Goal: Information Seeking & Learning: Learn about a topic

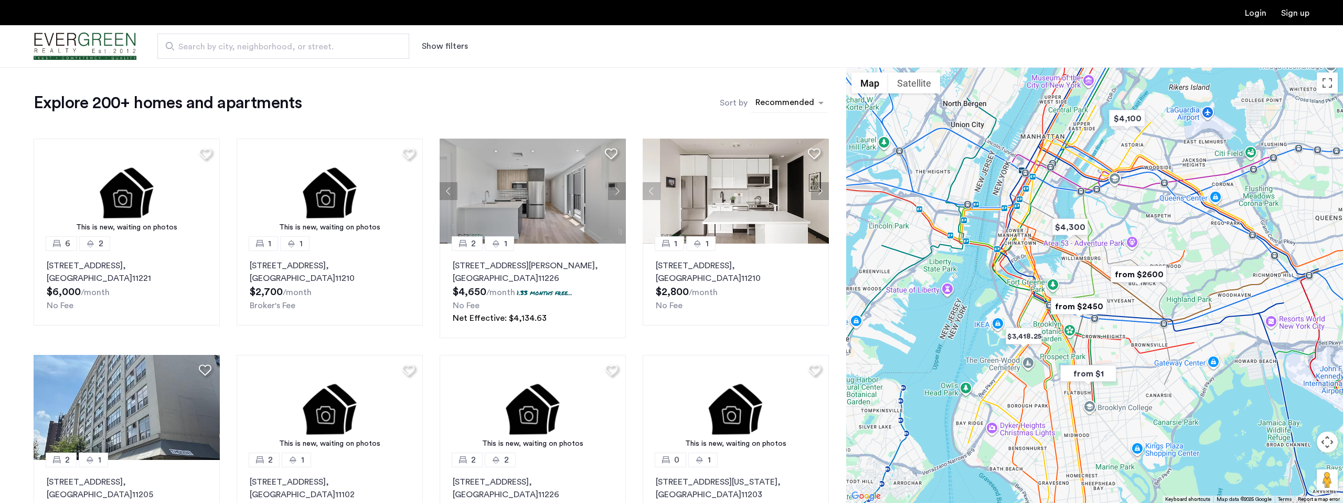
click at [776, 110] on div "sort-apartment" at bounding box center [785, 104] width 62 height 14
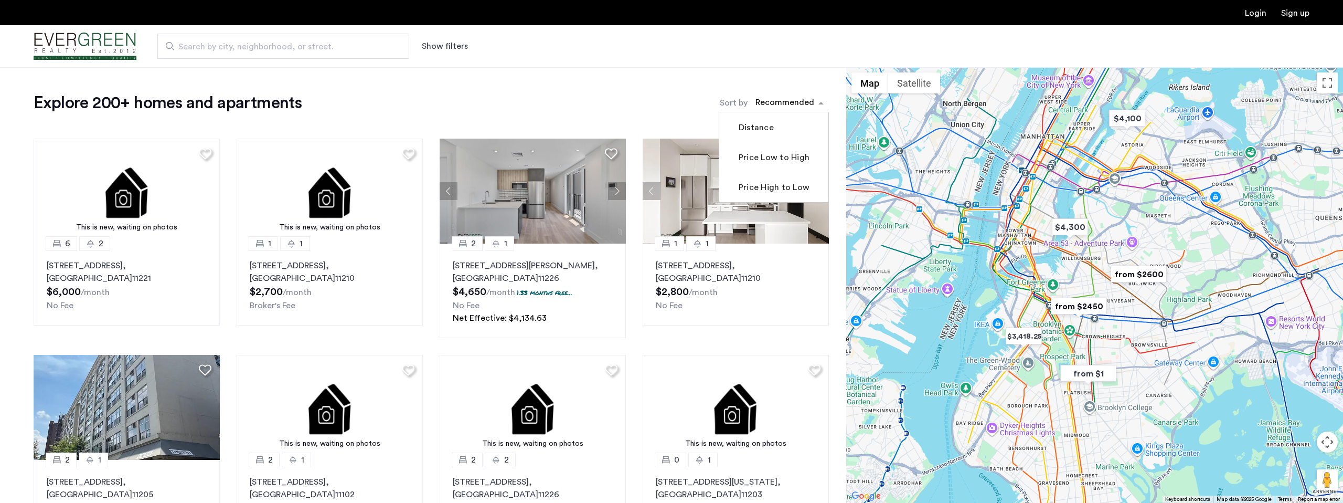
click at [769, 160] on label "Price Low to High" at bounding box center [773, 157] width 73 height 13
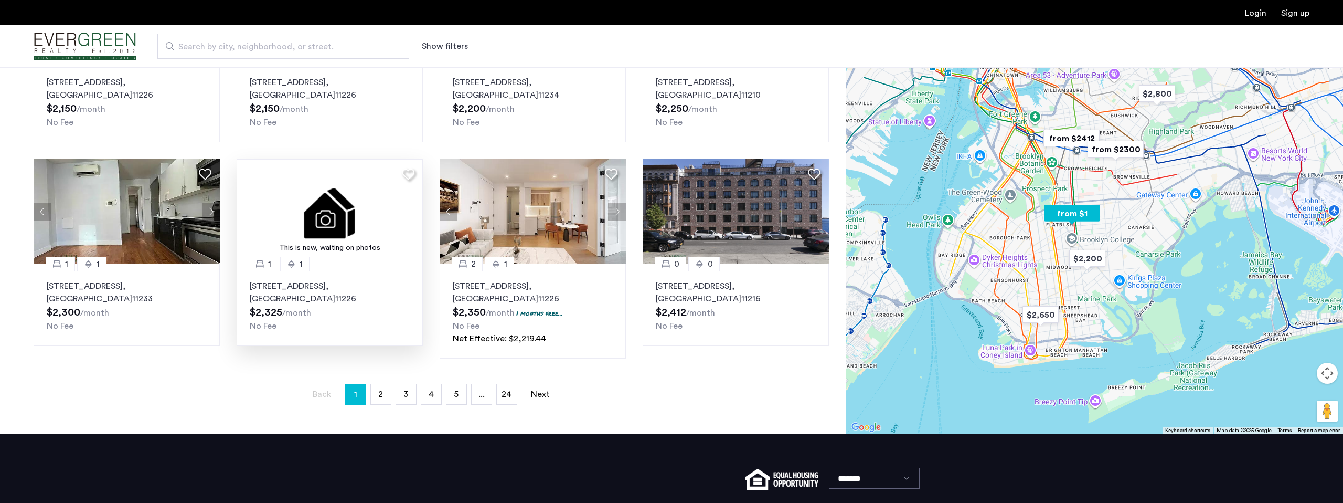
scroll to position [406, 0]
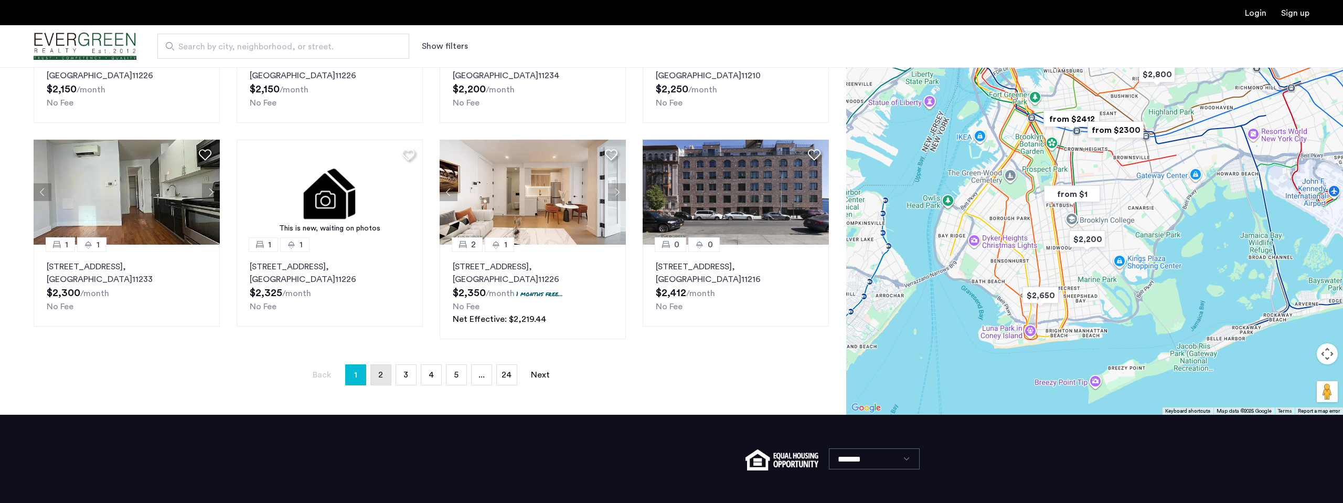
click at [383, 377] on link "page 2" at bounding box center [381, 375] width 20 height 20
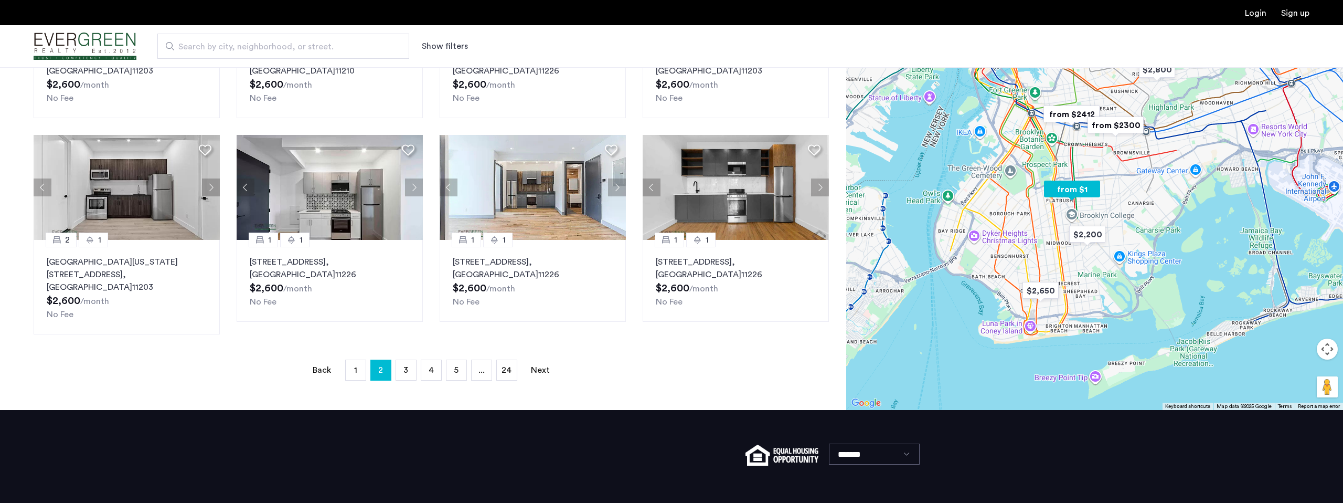
scroll to position [415, 0]
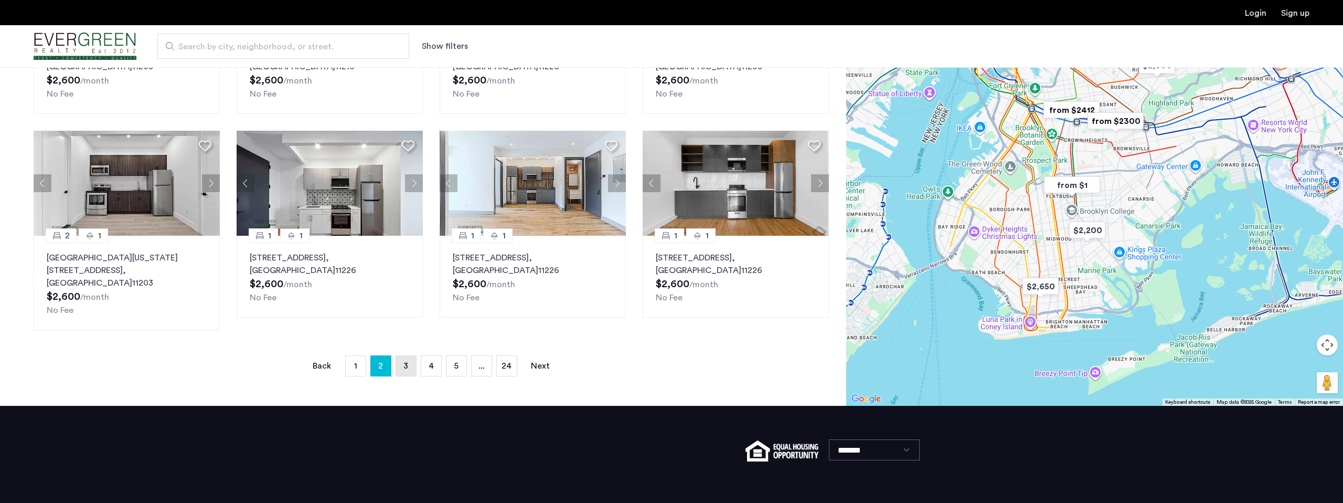
click at [409, 356] on link "page 3" at bounding box center [406, 366] width 20 height 20
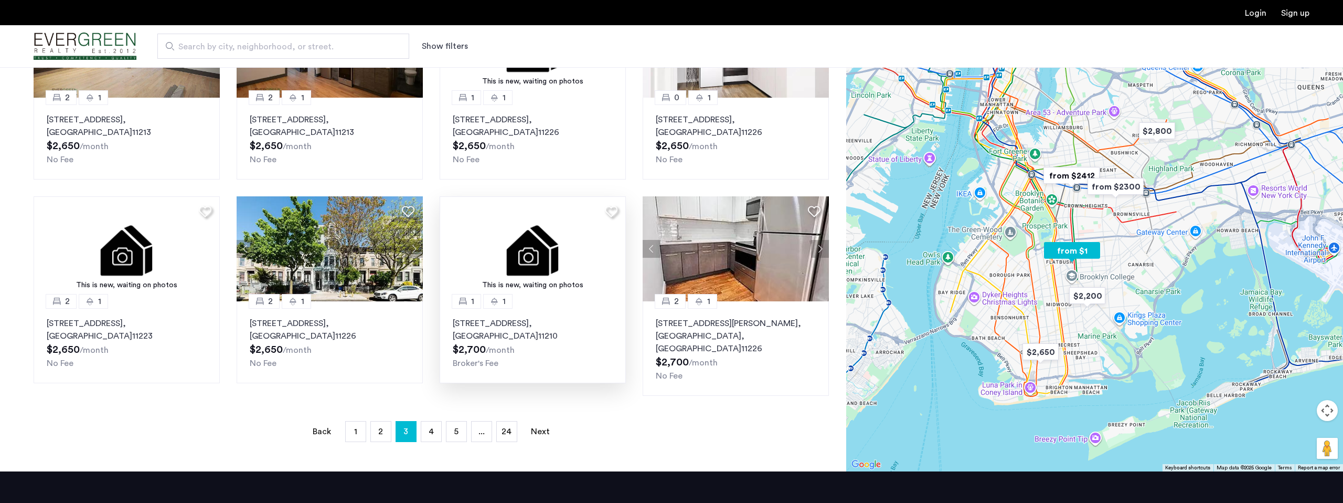
scroll to position [353, 0]
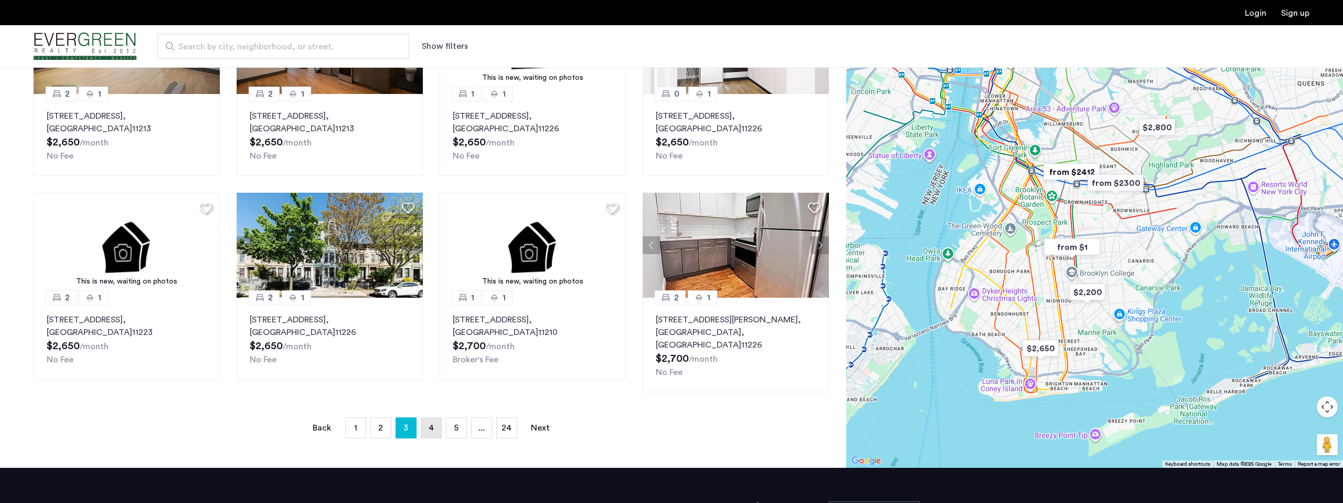
click at [434, 418] on link "page 4" at bounding box center [431, 428] width 20 height 20
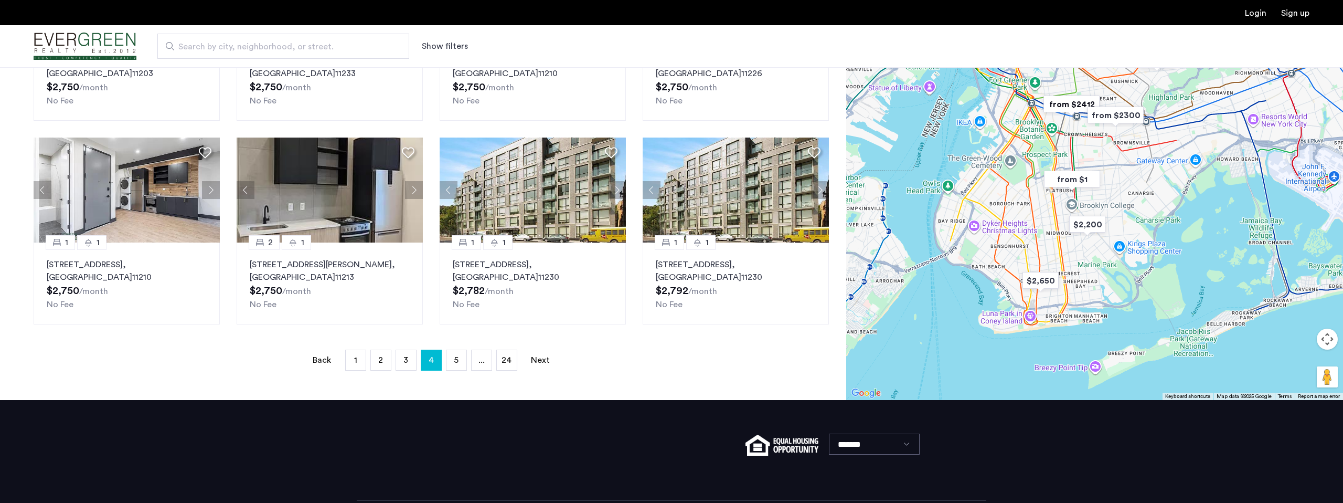
scroll to position [411, 0]
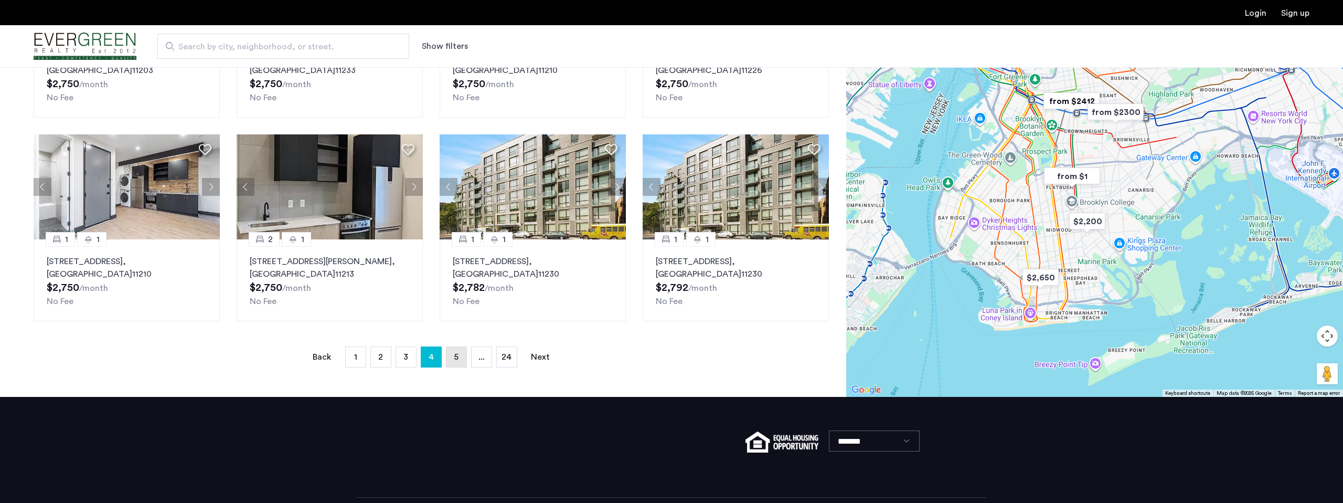
click at [458, 357] on span "5" at bounding box center [456, 357] width 5 height 8
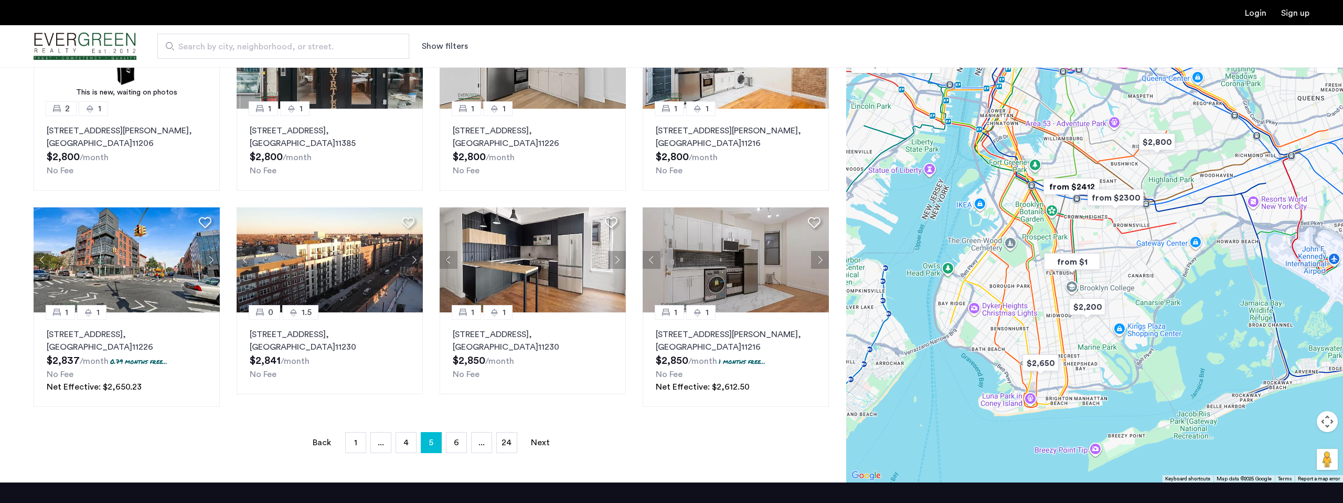
scroll to position [342, 0]
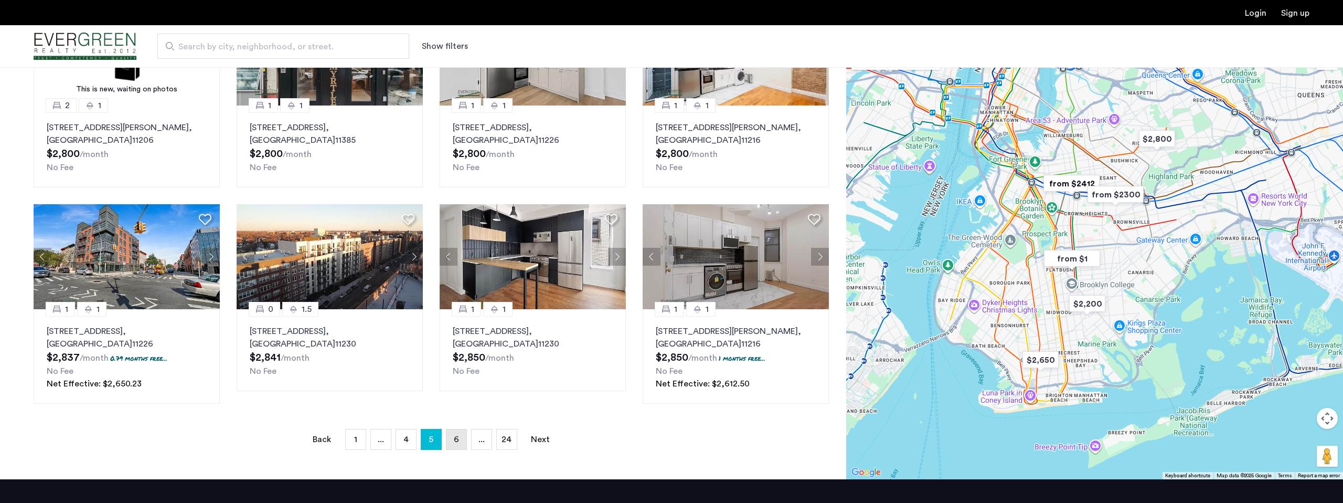
click at [456, 441] on span "6" at bounding box center [456, 439] width 5 height 8
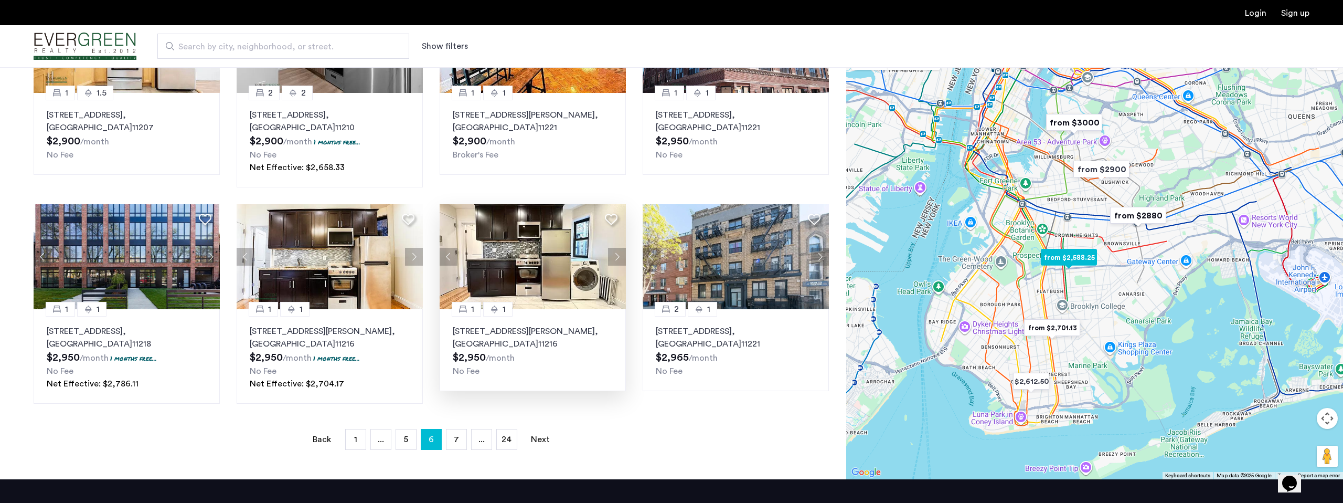
scroll to position [368, 0]
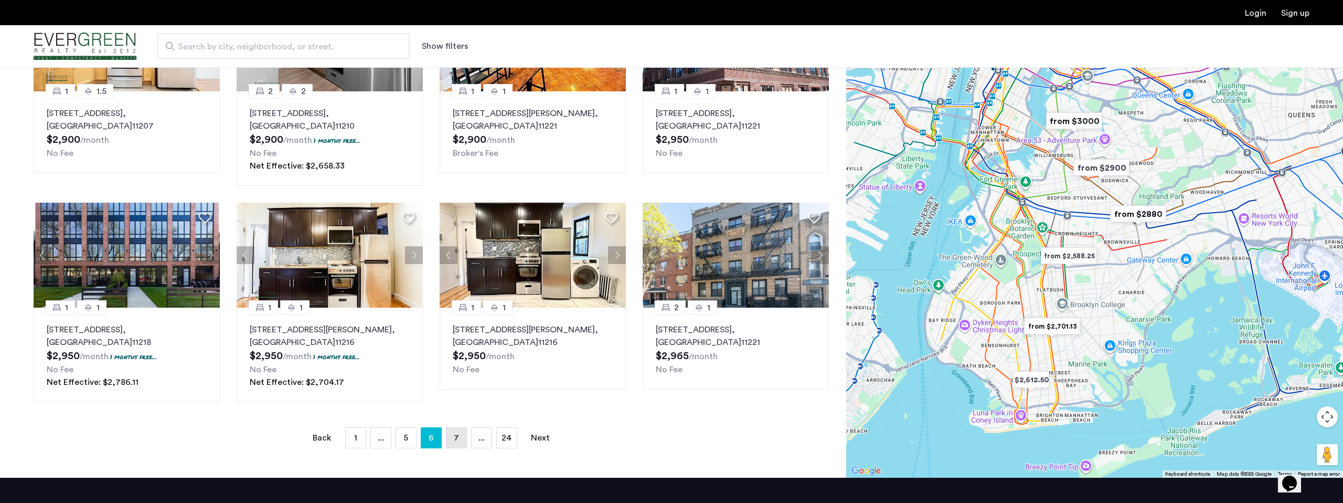
click at [454, 441] on span "7" at bounding box center [456, 437] width 5 height 8
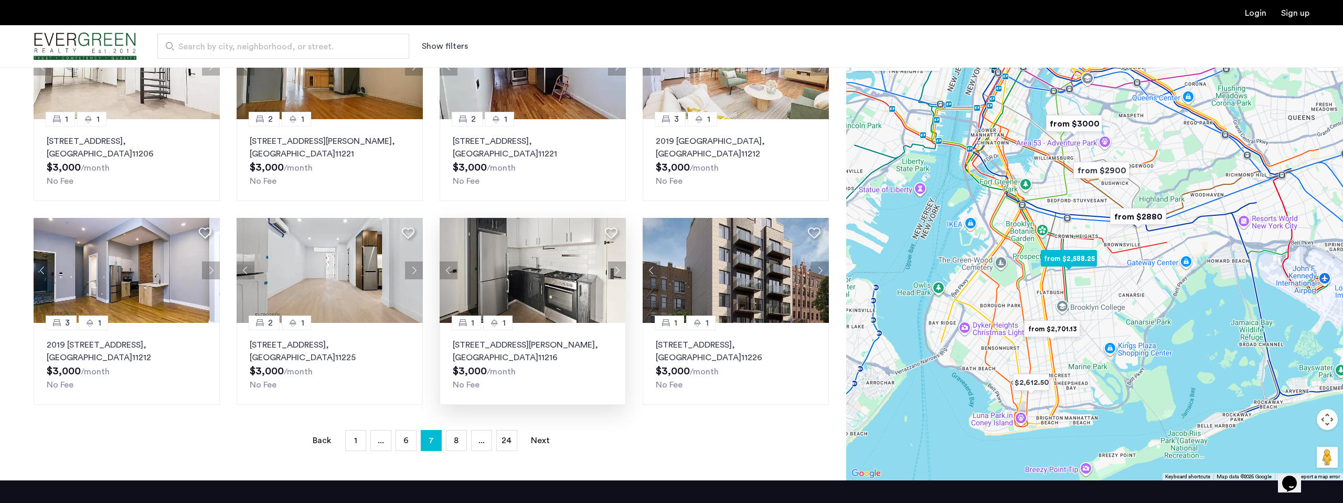
scroll to position [329, 0]
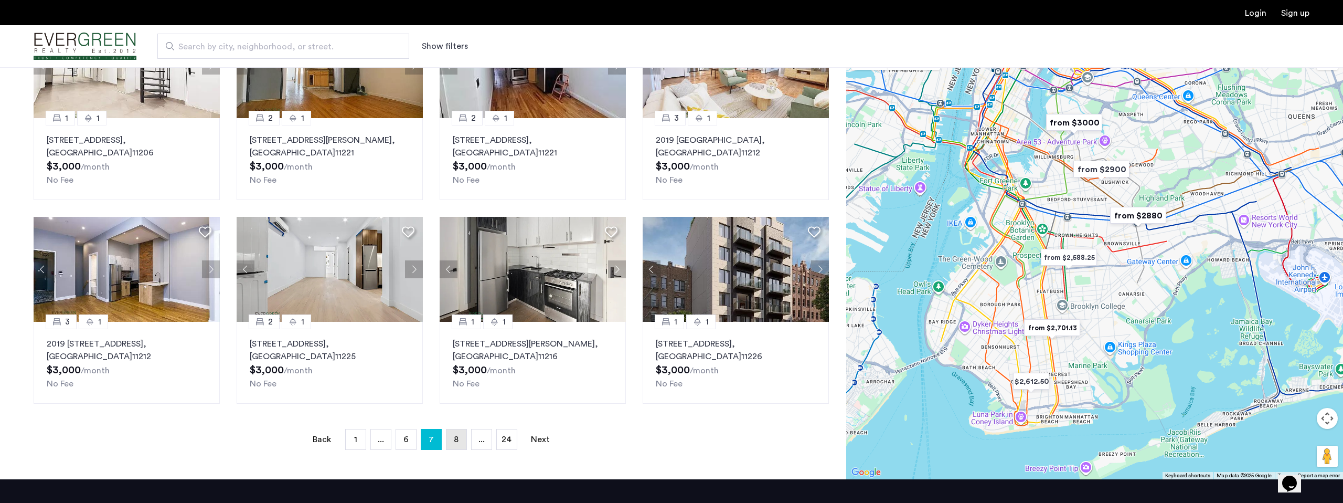
click at [461, 441] on link "page 8" at bounding box center [457, 439] width 20 height 20
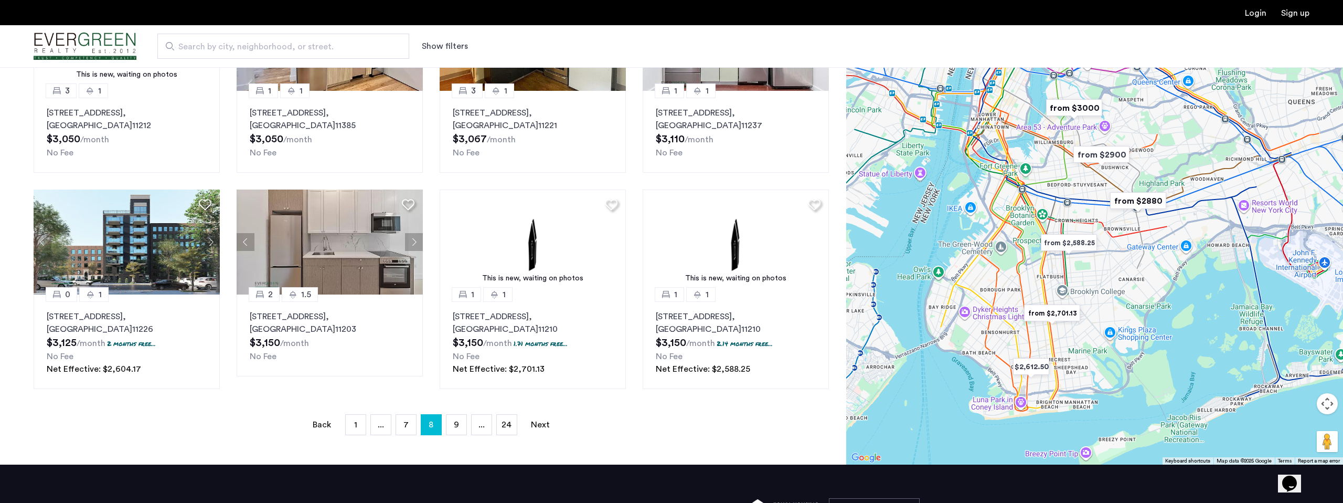
scroll to position [361, 0]
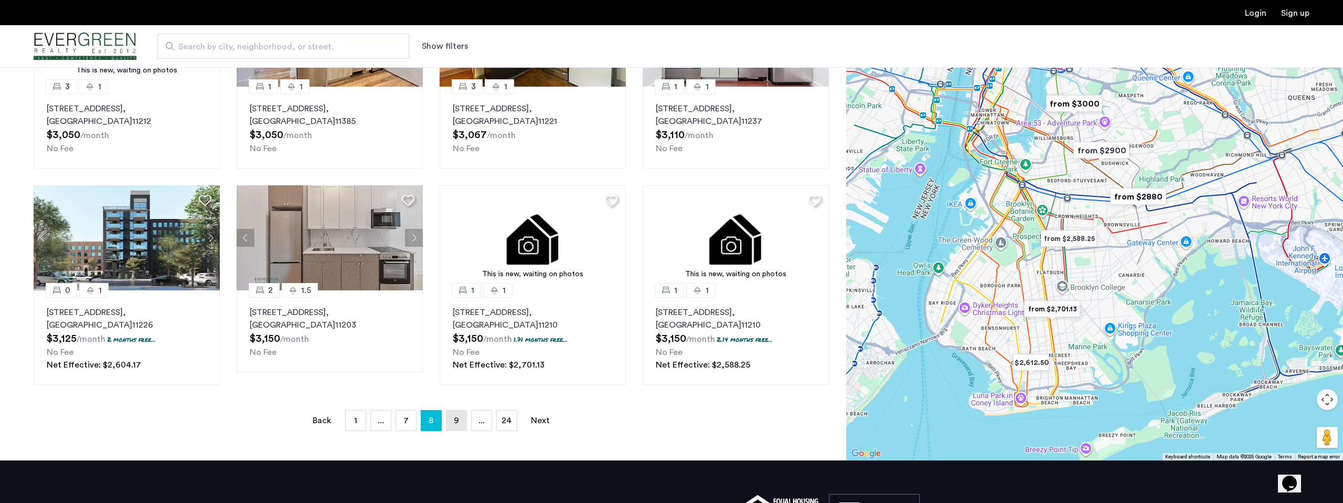
click at [458, 420] on span "9" at bounding box center [456, 420] width 5 height 8
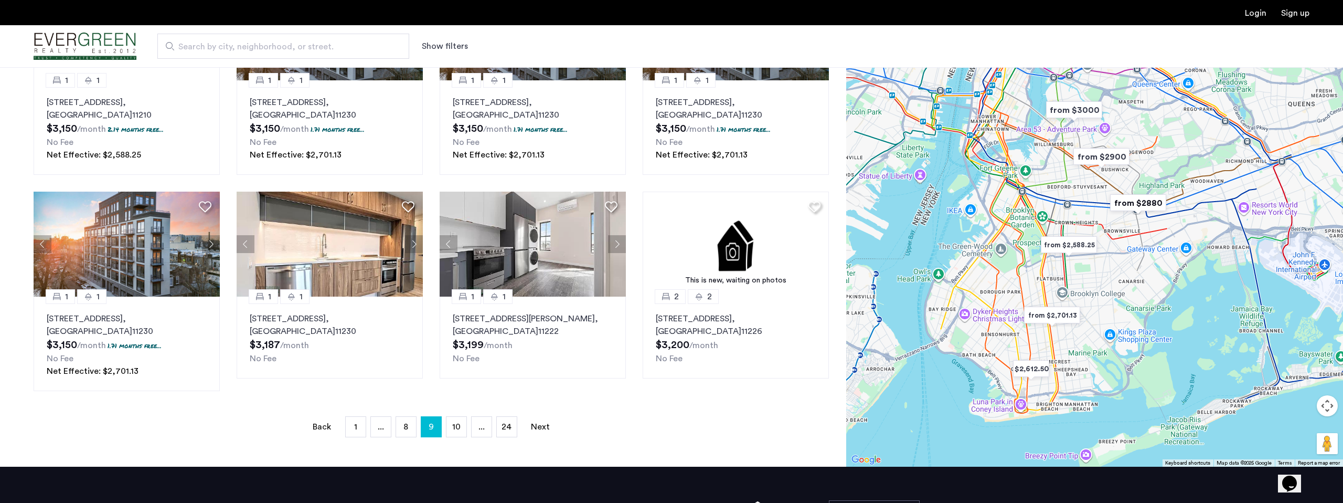
scroll to position [388, 0]
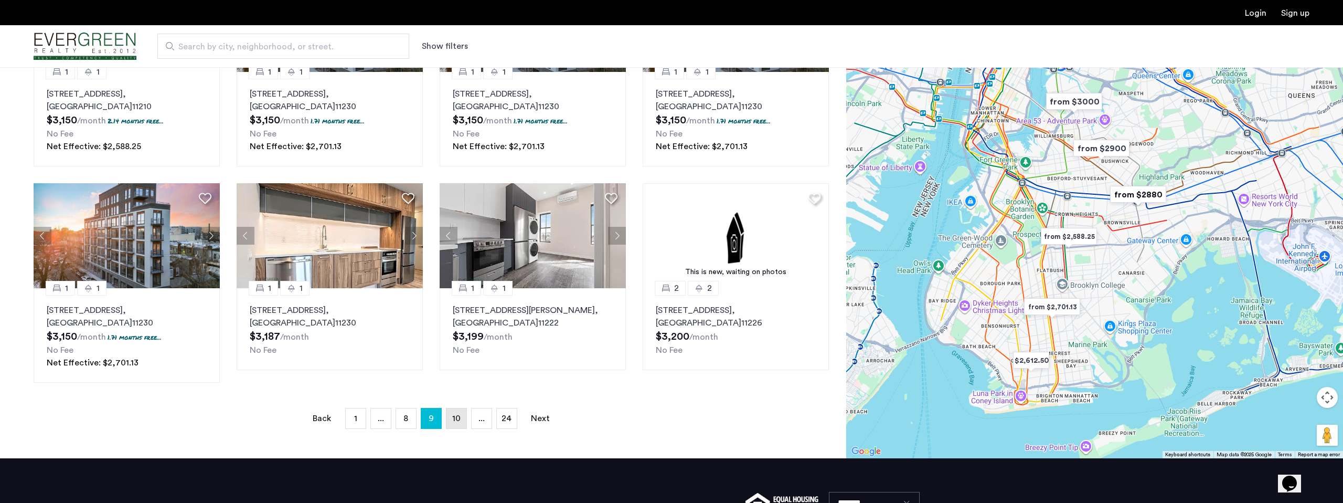
click at [459, 422] on span "10" at bounding box center [456, 418] width 8 height 8
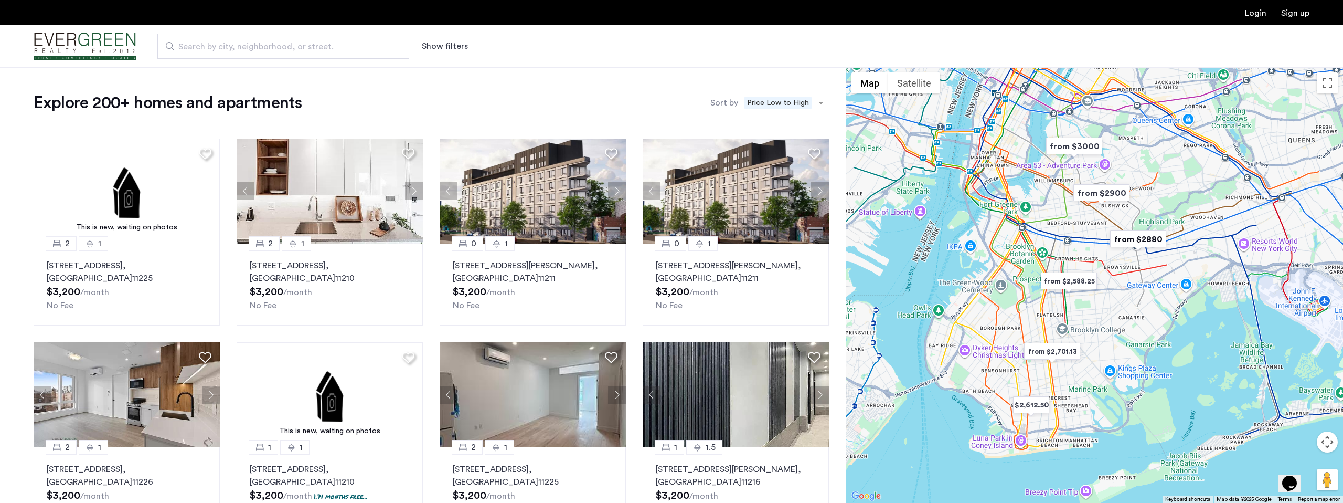
click at [1058, 178] on div at bounding box center [1094, 285] width 497 height 436
click at [1062, 178] on div at bounding box center [1094, 285] width 497 height 436
click at [1066, 178] on div at bounding box center [1094, 285] width 497 height 436
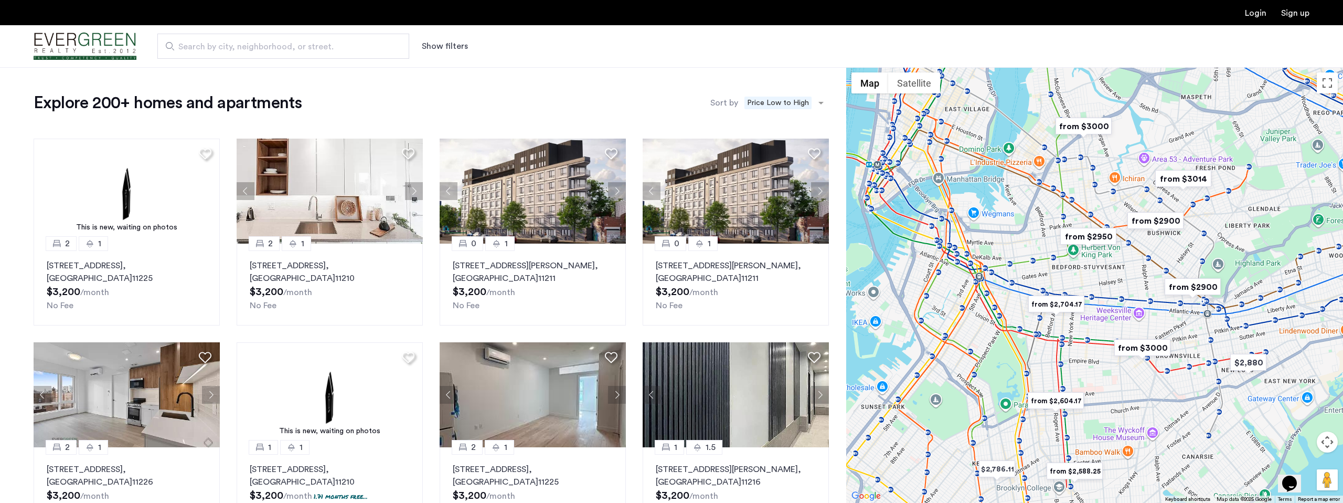
click at [1073, 194] on div at bounding box center [1094, 285] width 497 height 436
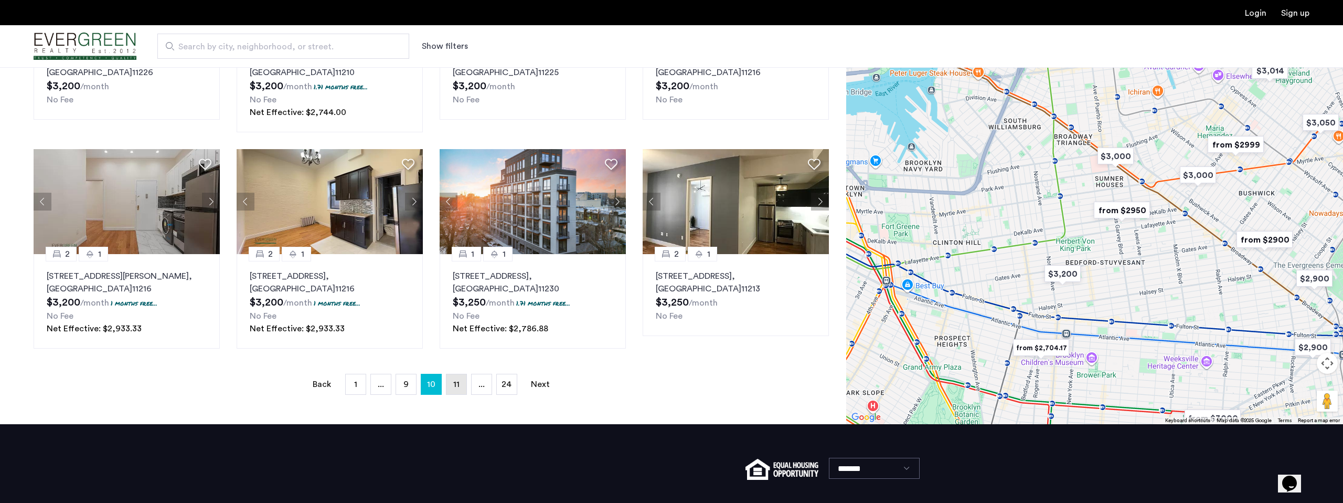
click at [455, 386] on span "11" at bounding box center [456, 384] width 6 height 8
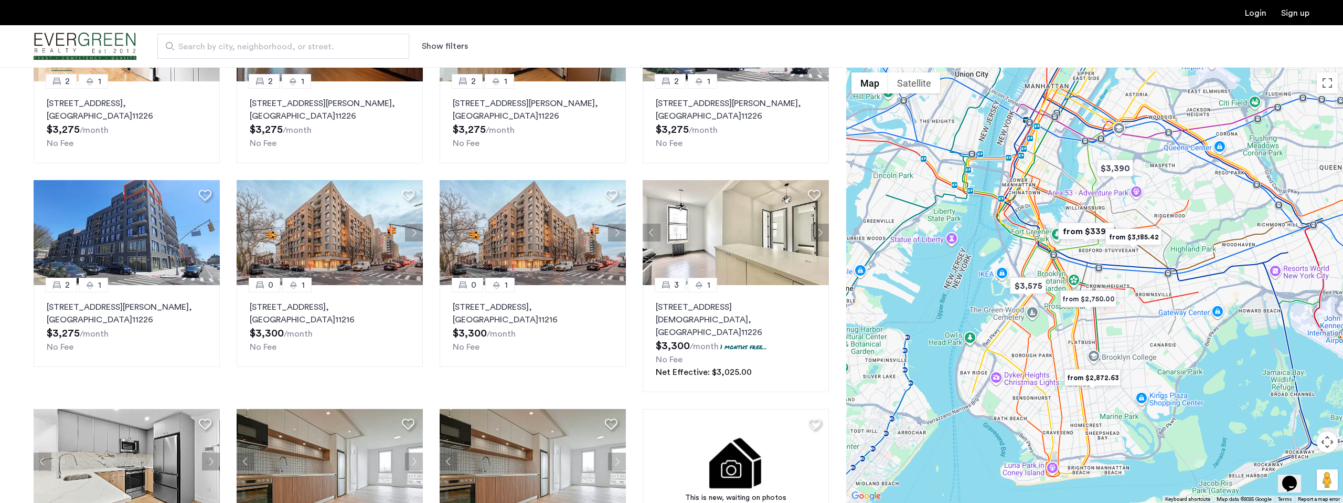
scroll to position [163, 0]
